Goal: Entertainment & Leisure: Consume media (video, audio)

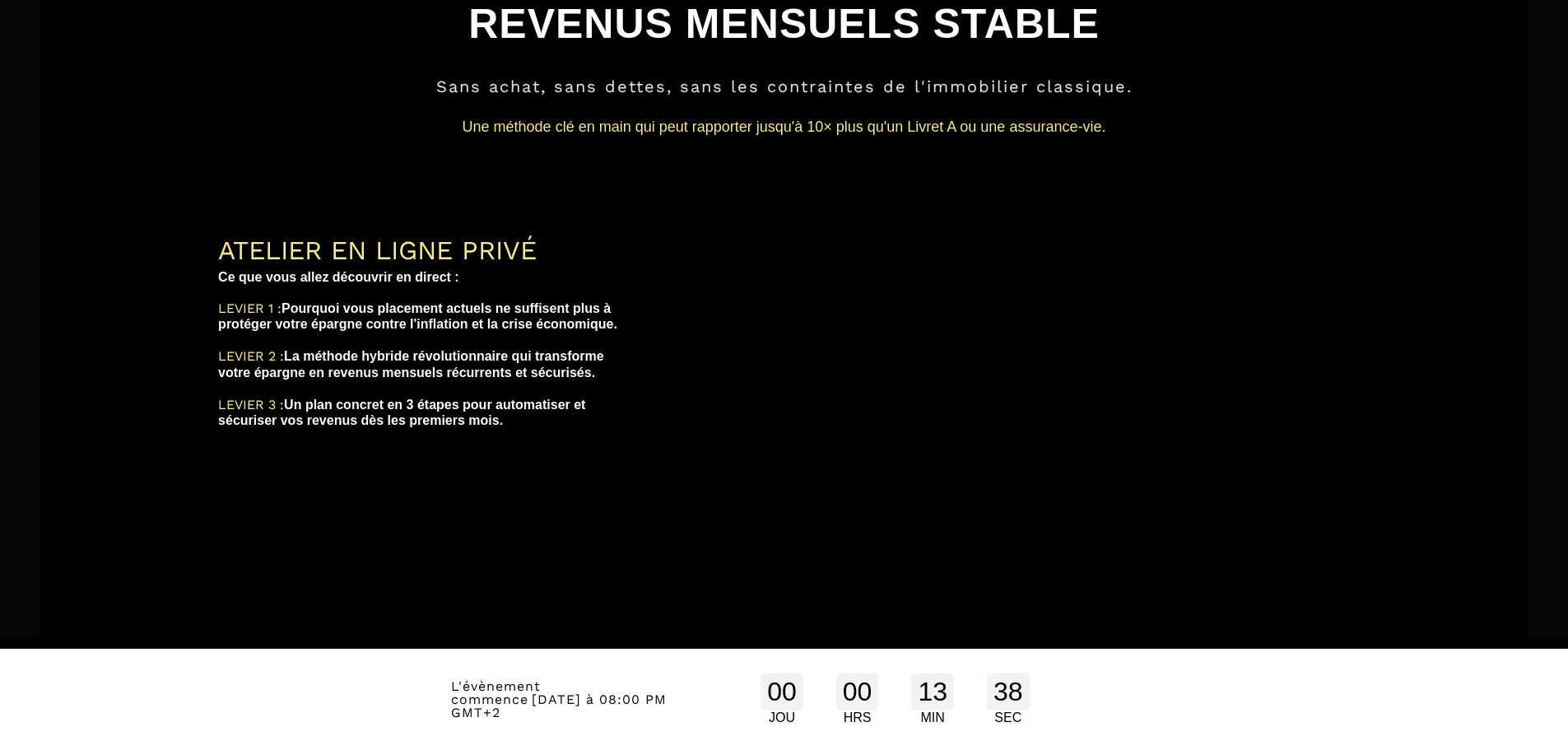
scroll to position [164, 0]
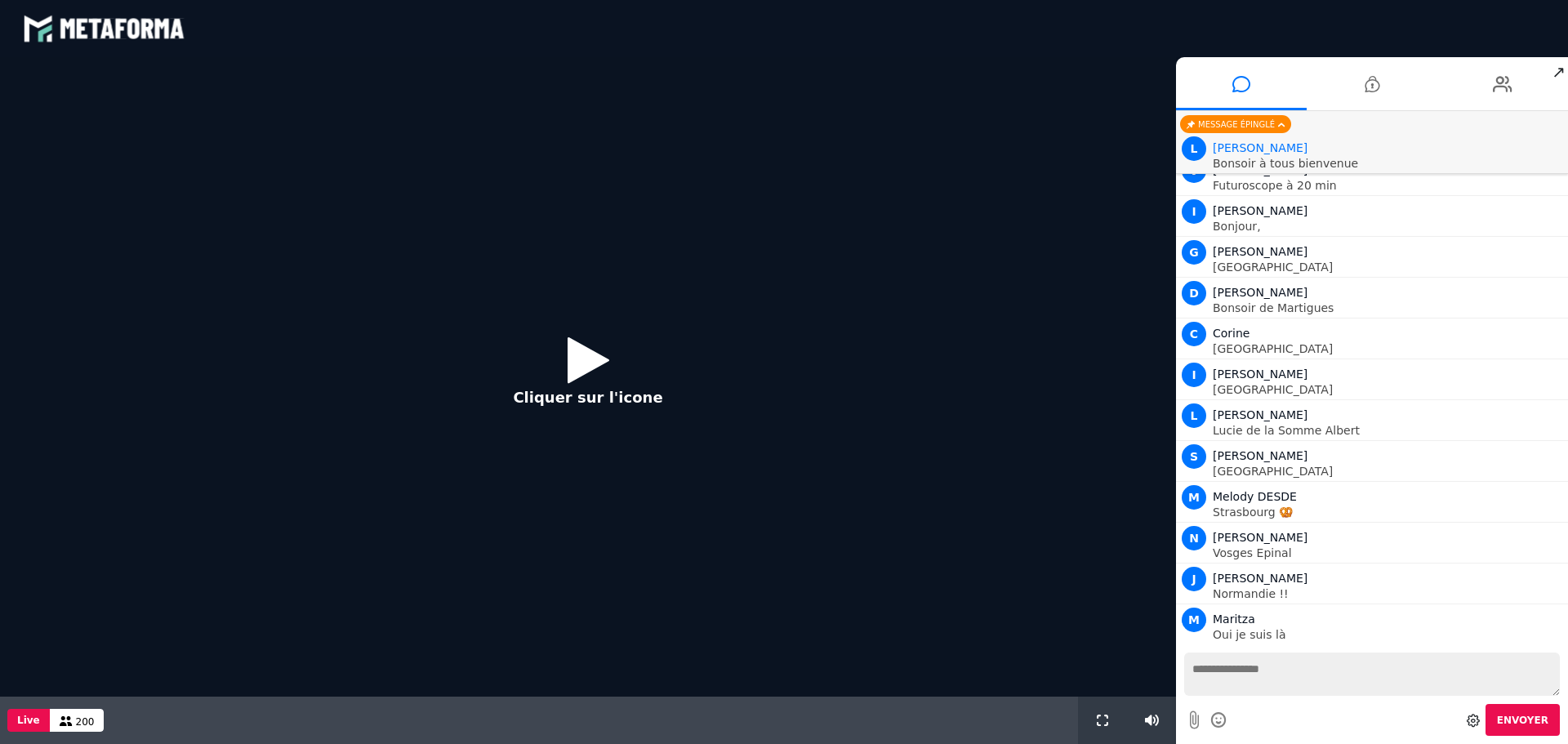
scroll to position [6653, 0]
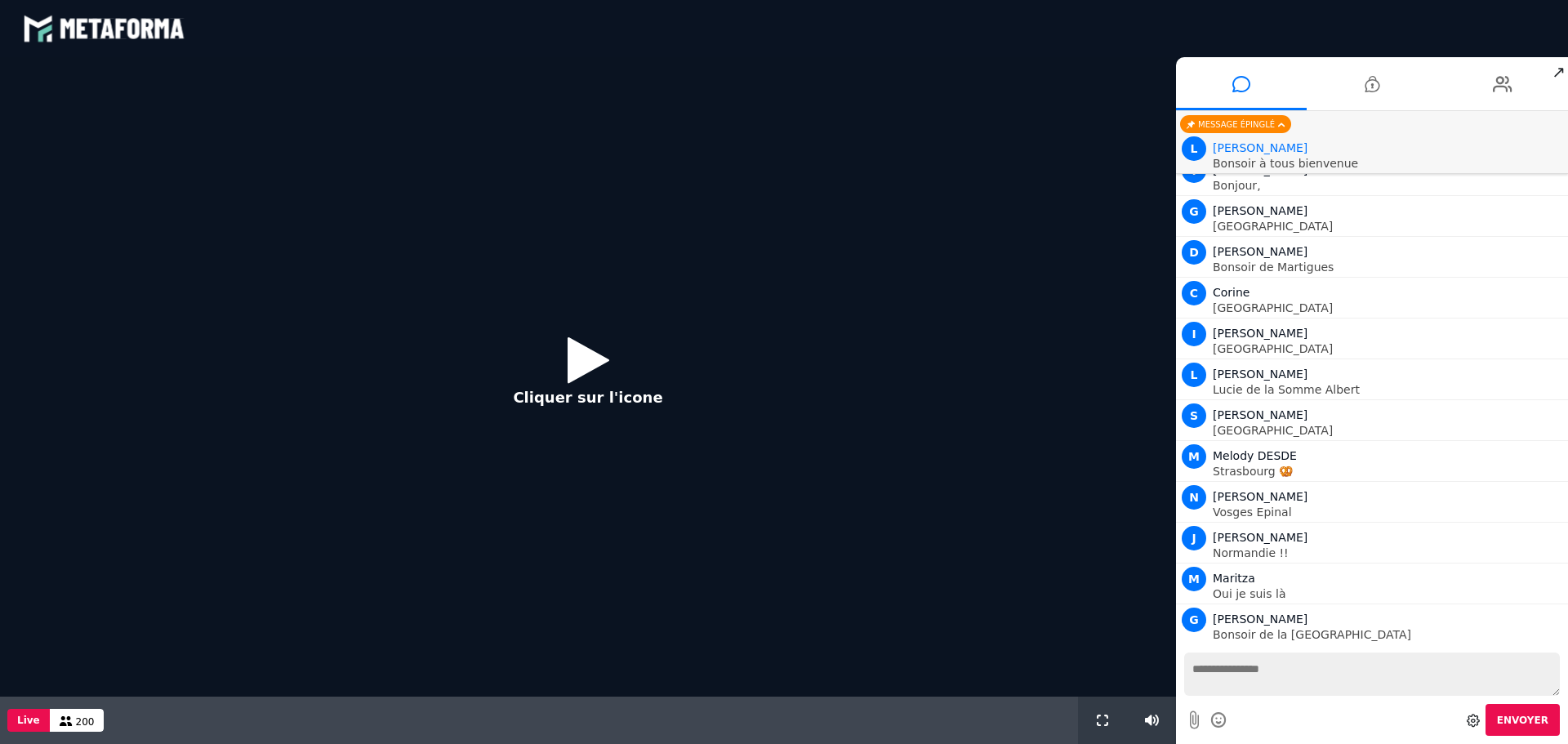
click at [589, 363] on icon at bounding box center [588, 360] width 42 height 53
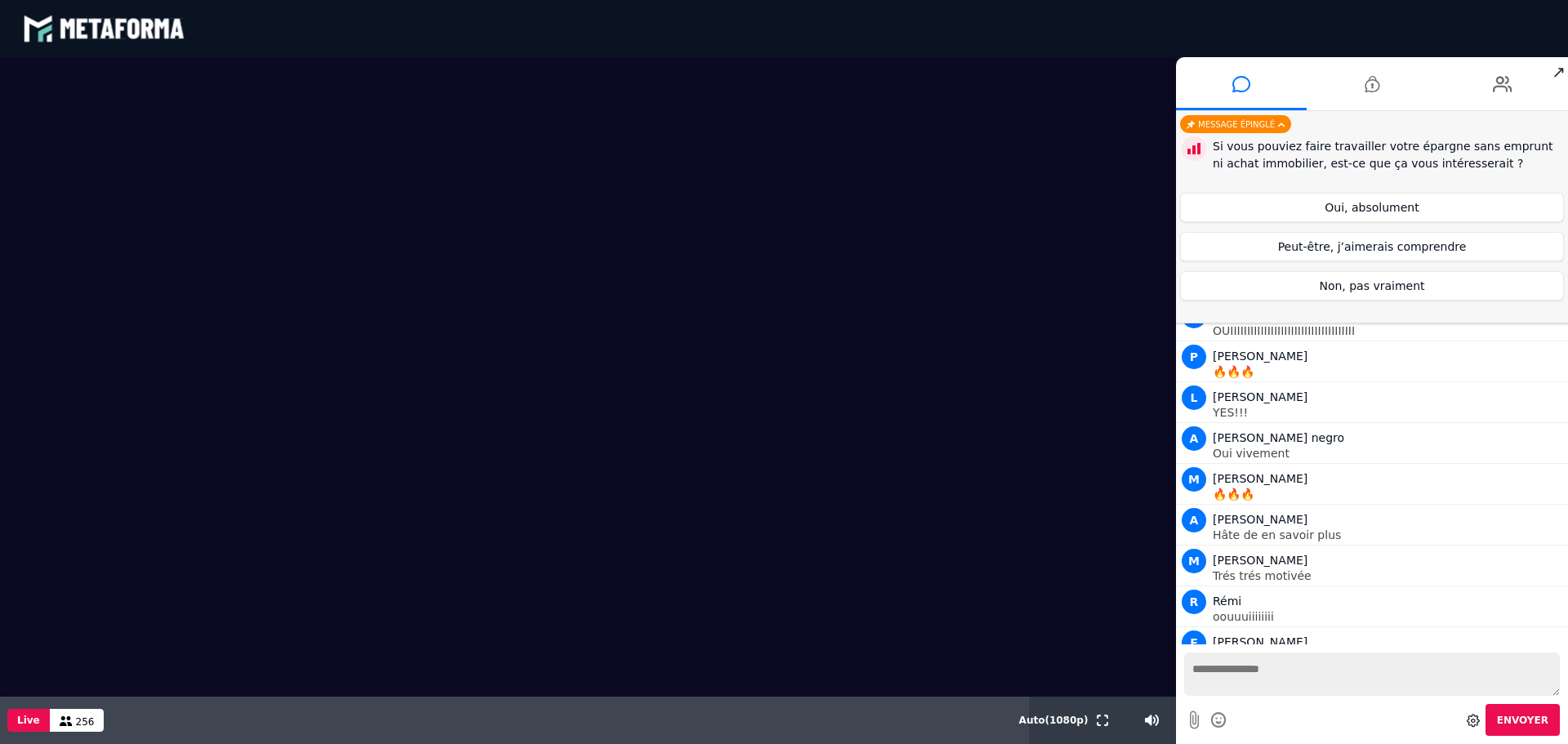
scroll to position [12137, 0]
click at [1362, 210] on button "Oui, absolument" at bounding box center [1372, 207] width 384 height 29
